Goal: Information Seeking & Learning: Learn about a topic

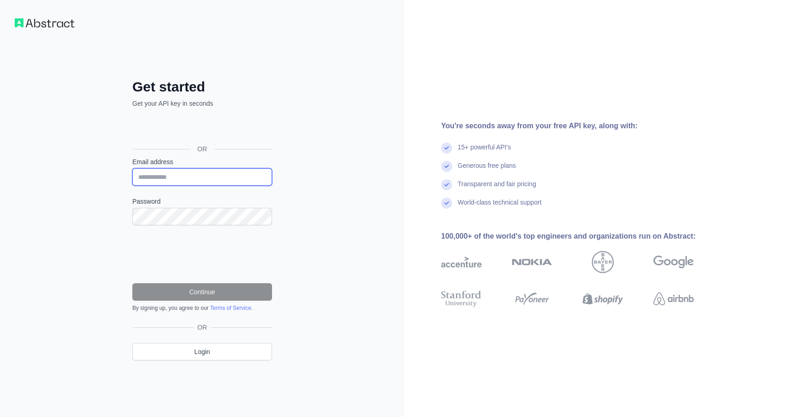
click at [200, 173] on input "Email address" at bounding box center [202, 176] width 140 height 17
click at [334, 155] on div "Get started Get your API key in seconds OR Email address Password Continue By s…" at bounding box center [202, 208] width 404 height 417
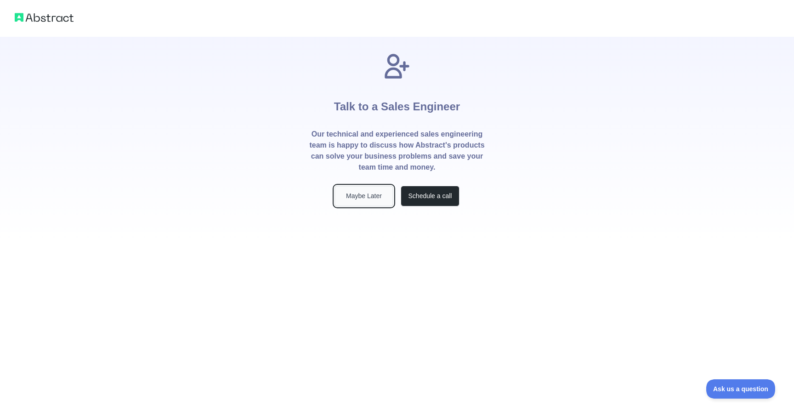
click at [365, 199] on button "Maybe Later" at bounding box center [364, 196] width 59 height 21
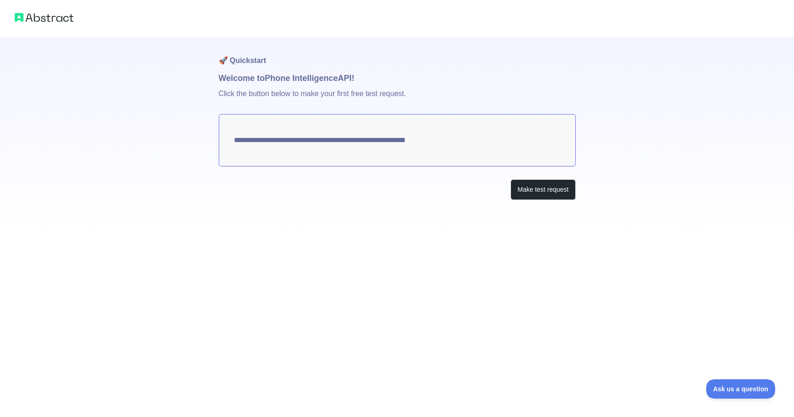
click at [410, 143] on textarea "**********" at bounding box center [397, 140] width 357 height 52
click at [541, 194] on button "Make test request" at bounding box center [543, 189] width 65 height 21
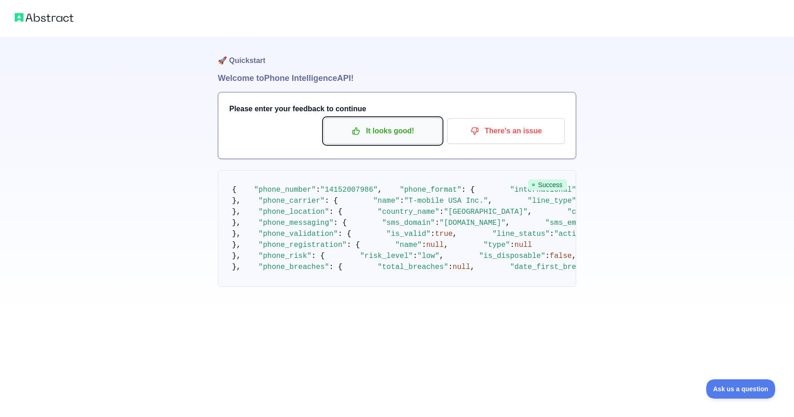
click at [393, 135] on p "It looks good!" at bounding box center [383, 131] width 104 height 16
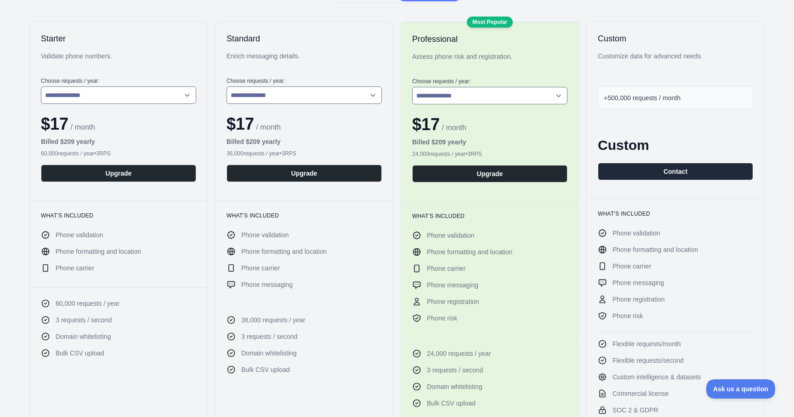
scroll to position [143, 0]
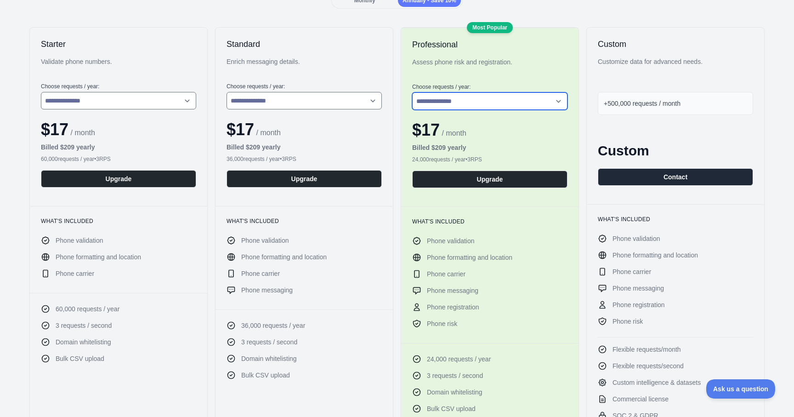
click at [532, 98] on select "**********" at bounding box center [489, 100] width 155 height 17
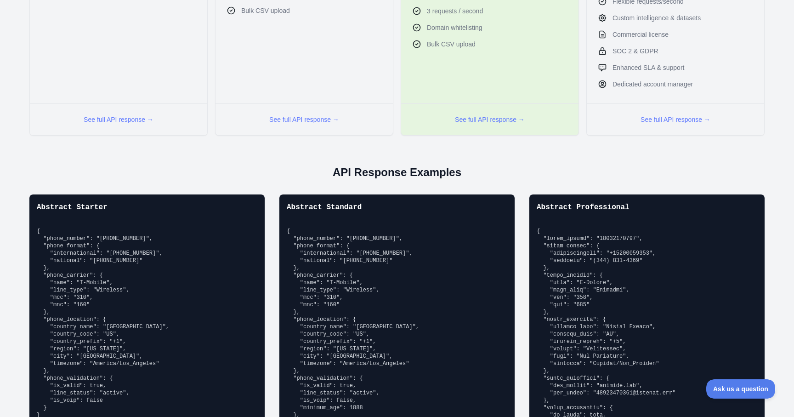
scroll to position [0, 0]
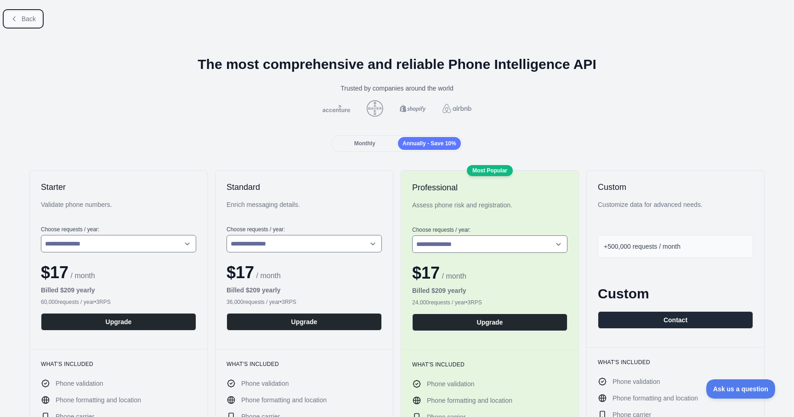
click at [26, 20] on span "Back" at bounding box center [29, 18] width 14 height 7
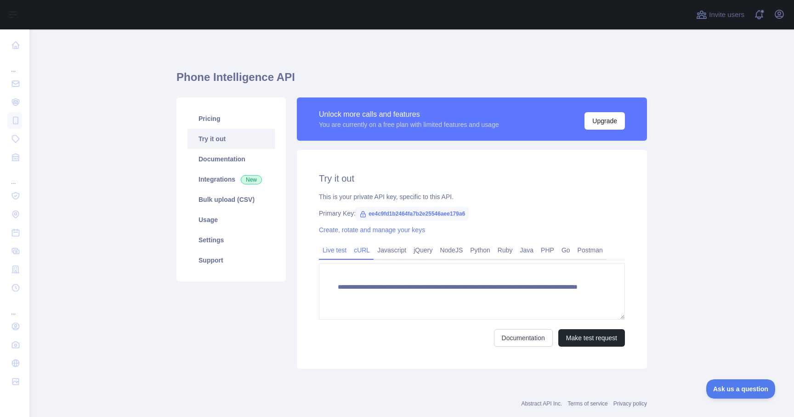
click at [364, 251] on link "cURL" at bounding box center [361, 250] width 23 height 15
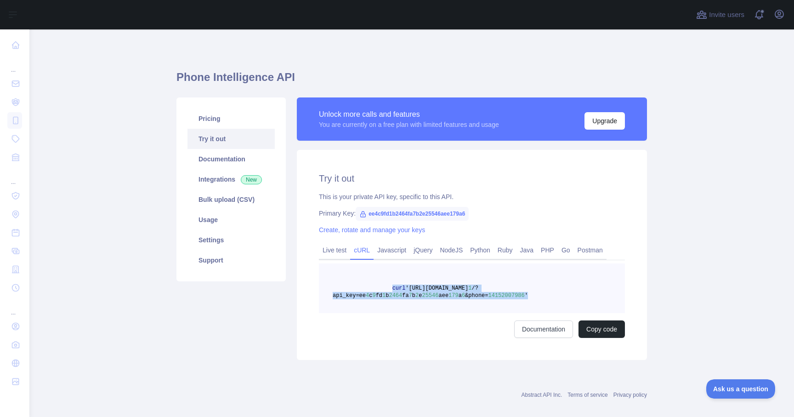
drag, startPoint x: 529, startPoint y: 295, endPoint x: 392, endPoint y: 288, distance: 137.1
click at [392, 288] on pre "curl 'https://phoneintelligence.abstractapi.com/v 1 /?api_key=ee 4 c 9 fd 1 b 2…" at bounding box center [472, 288] width 306 height 50
copy span "curl 'https://phoneintelligence.abstractapi.com/v 1 /?api_key=ee 4 c 9 fd 1 b 2…"
click at [212, 115] on link "Pricing" at bounding box center [231, 118] width 87 height 20
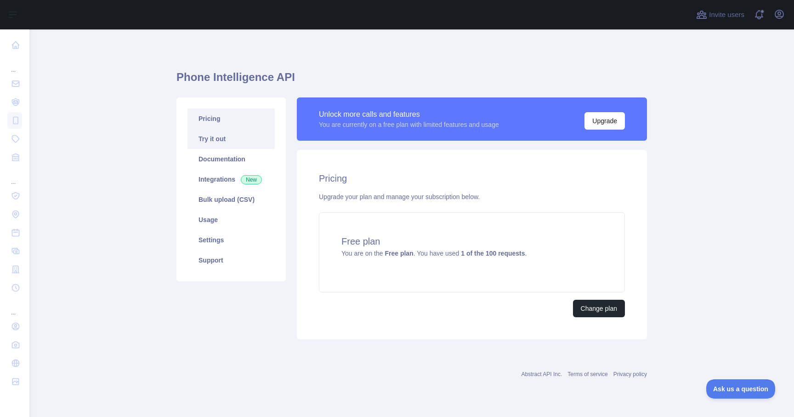
click at [227, 142] on link "Try it out" at bounding box center [231, 139] width 87 height 20
